Goal: Task Accomplishment & Management: Use online tool/utility

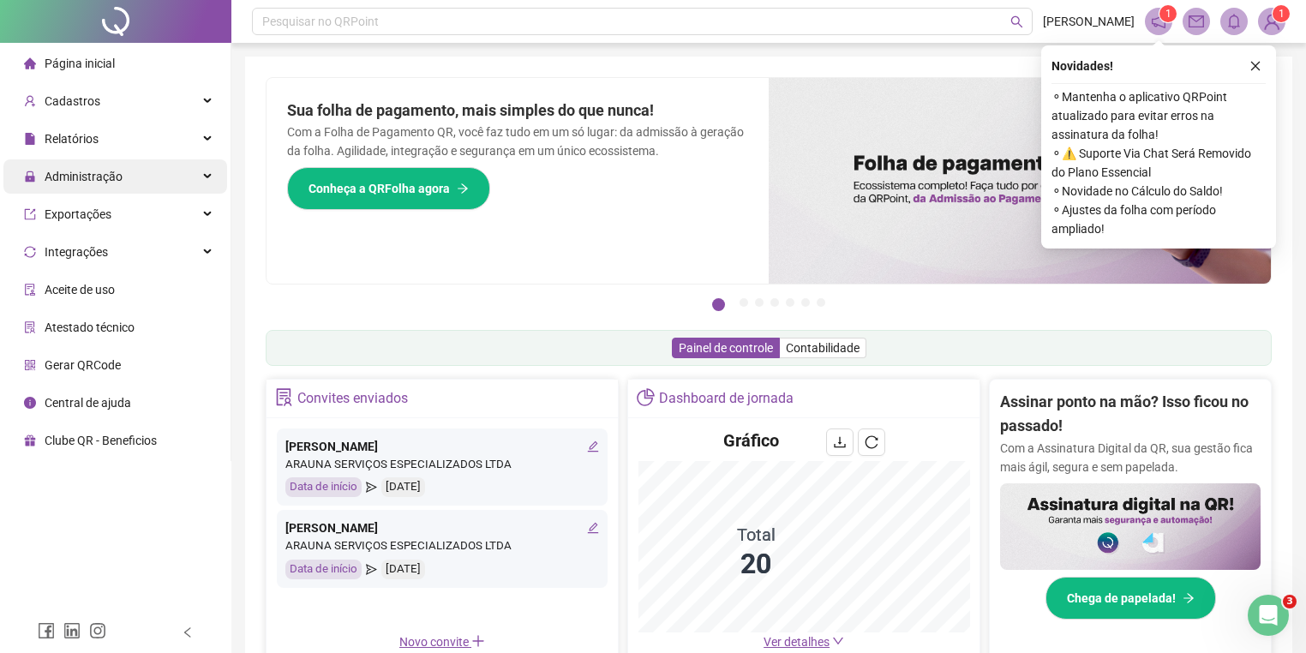
click at [86, 171] on span "Administração" at bounding box center [84, 177] width 78 height 14
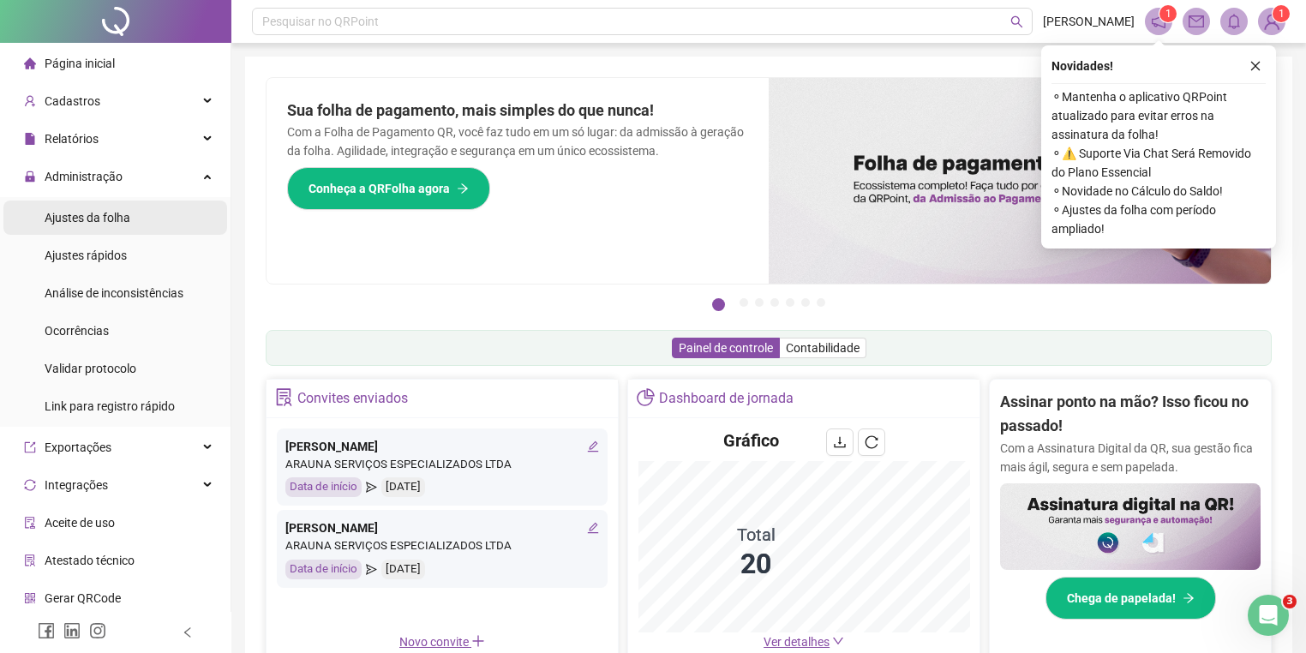
click at [90, 223] on span "Ajustes da folha" at bounding box center [88, 218] width 86 height 14
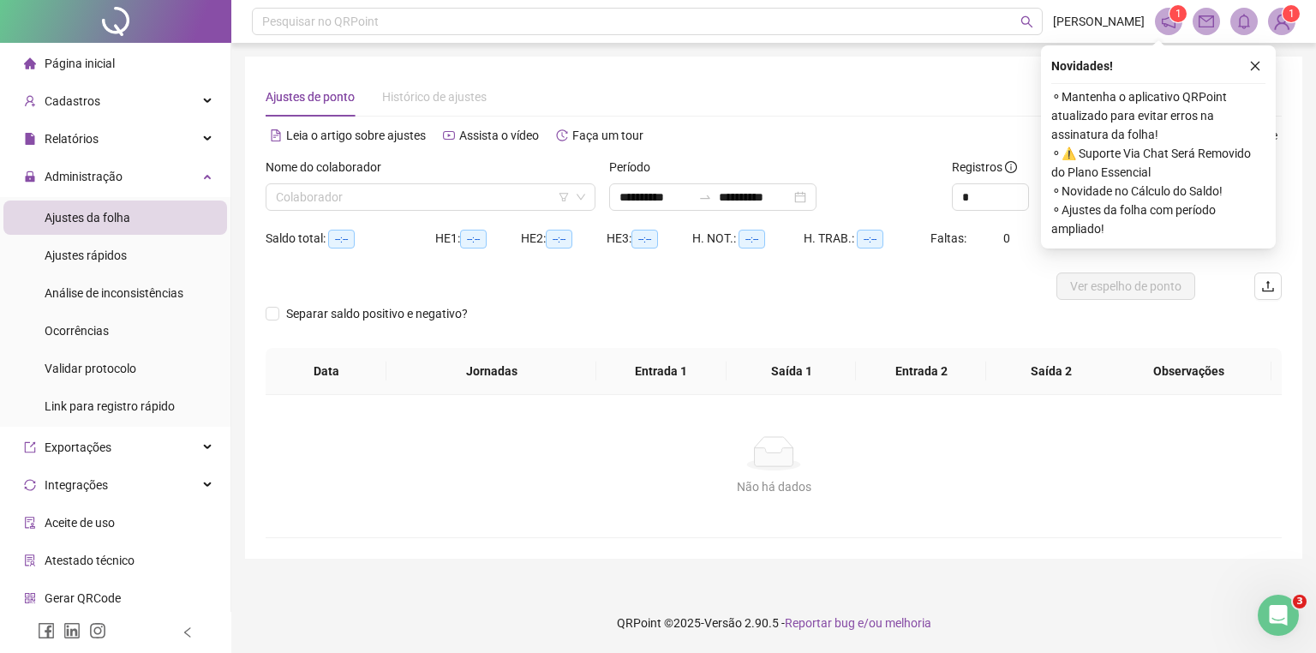
type input "**********"
